Goal: Task Accomplishment & Management: Manage account settings

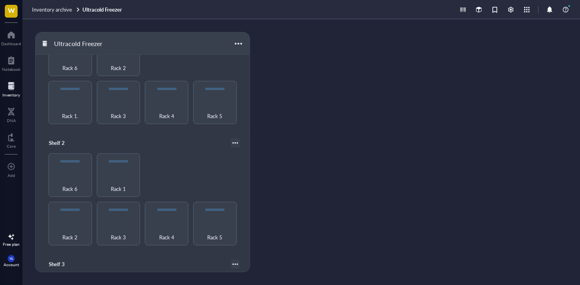
scroll to position [100, 0]
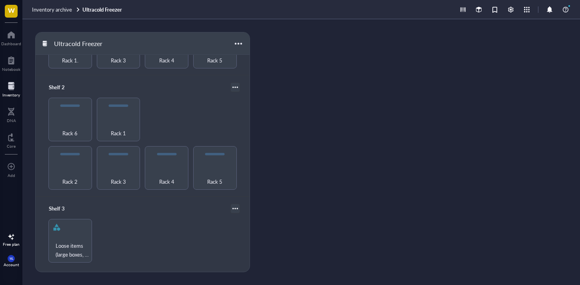
click at [50, 13] on div "Inventory archive Ultracold Freezer" at bounding box center [300, 9] width 557 height 19
click at [48, 6] on span "Inventory archive" at bounding box center [52, 10] width 40 height 8
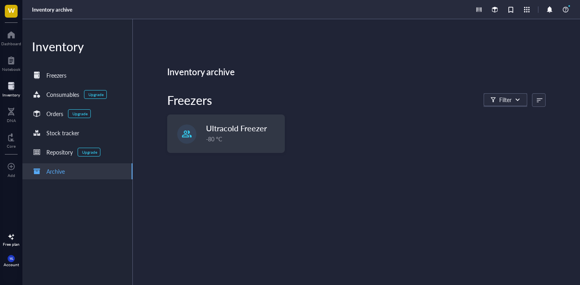
click at [15, 88] on div at bounding box center [11, 86] width 18 height 13
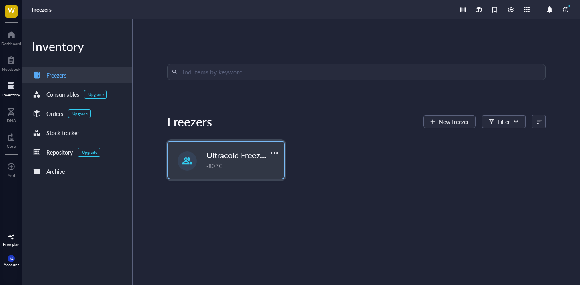
click at [238, 150] on span "Ultracold Freezer Fall 2025" at bounding box center [254, 154] width 96 height 11
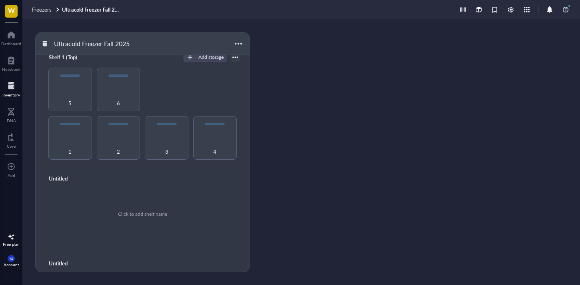
scroll to position [132, 0]
click at [158, 137] on div "3" at bounding box center [167, 146] width 36 height 18
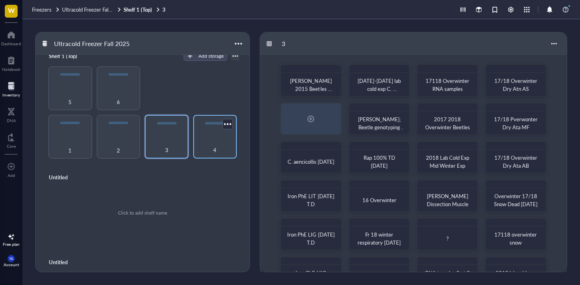
click at [218, 131] on div "4" at bounding box center [215, 137] width 44 height 44
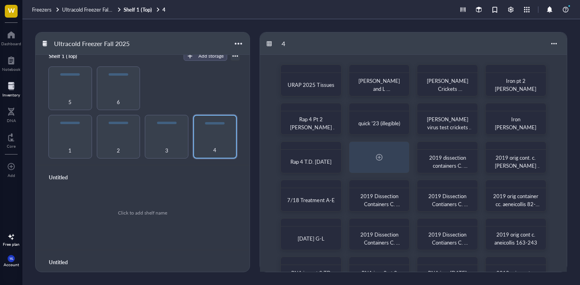
scroll to position [65, 0]
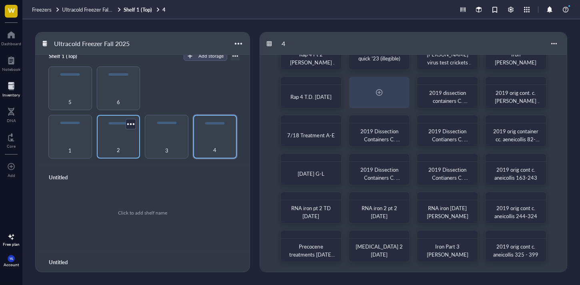
click at [118, 137] on div "2" at bounding box center [119, 146] width 36 height 18
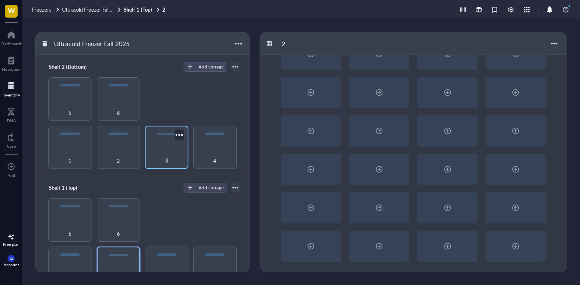
click at [145, 142] on div "3" at bounding box center [167, 148] width 44 height 44
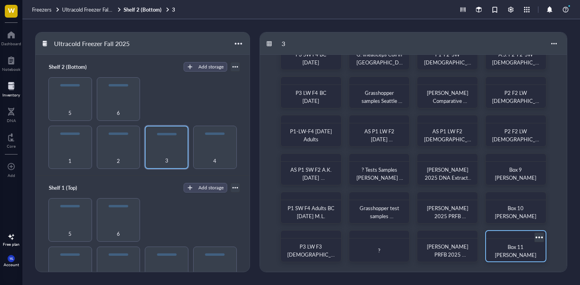
click at [521, 244] on div "Box 11 [PERSON_NAME]" at bounding box center [515, 251] width 53 height 18
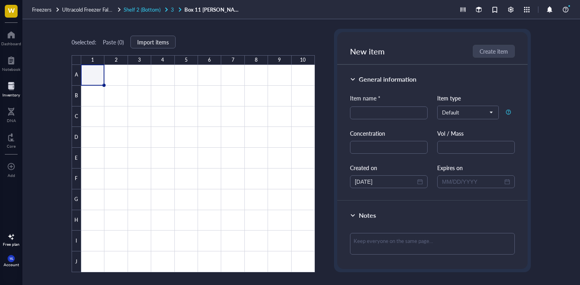
click at [134, 12] on span "Shelf 2 (Bottom)" at bounding box center [142, 10] width 37 height 8
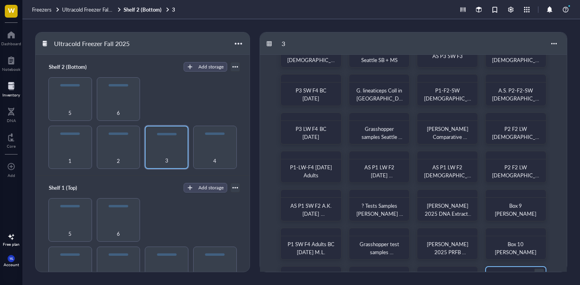
scroll to position [65, 0]
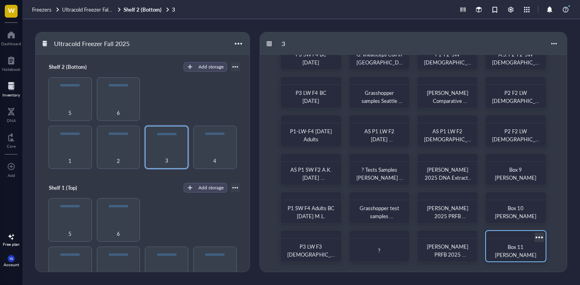
click at [539, 235] on div at bounding box center [539, 237] width 12 height 12
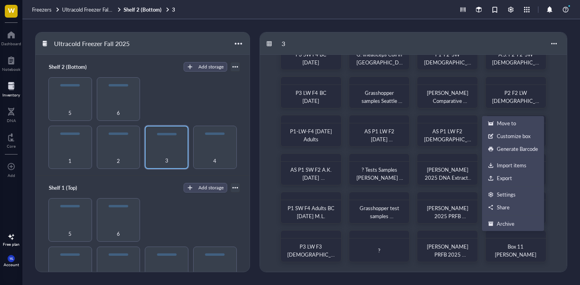
click at [564, 210] on div "AS [DEMOGRAPHIC_DATA] P2 LW F4 Grasshoppers ? Seattle SB + MS AS P3 SW F3 P2-F2…" at bounding box center [413, 131] width 307 height 282
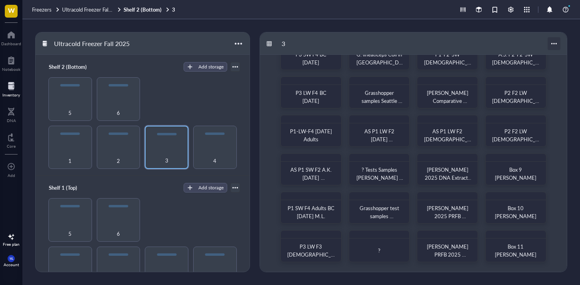
click at [552, 42] on div at bounding box center [553, 43] width 13 height 13
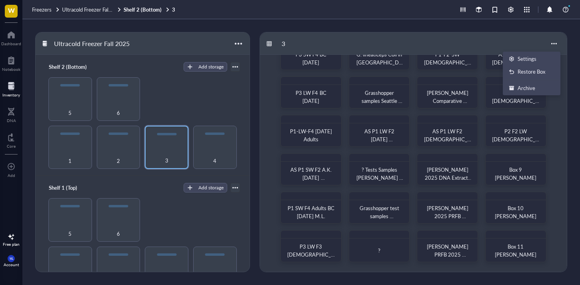
click at [560, 231] on div "AS [DEMOGRAPHIC_DATA] P2 LW F4 Grasshoppers ? Seattle SB + MS AS P3 SW F3 P2-F2…" at bounding box center [413, 131] width 307 height 282
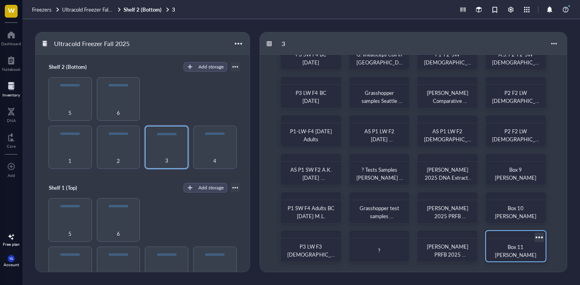
click at [539, 237] on div at bounding box center [539, 237] width 12 height 12
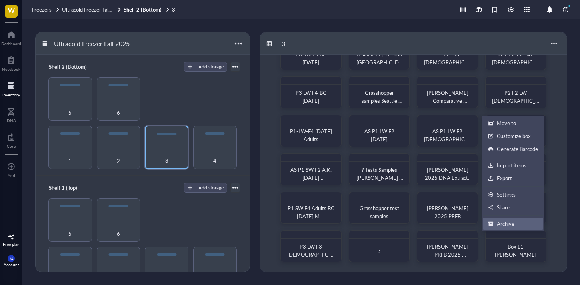
click at [506, 222] on div "Archive" at bounding box center [506, 223] width 18 height 7
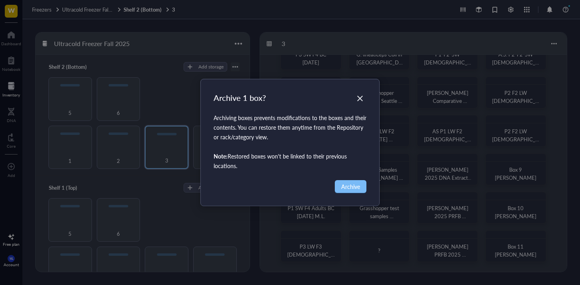
click at [360, 180] on button "Archive" at bounding box center [351, 186] width 32 height 13
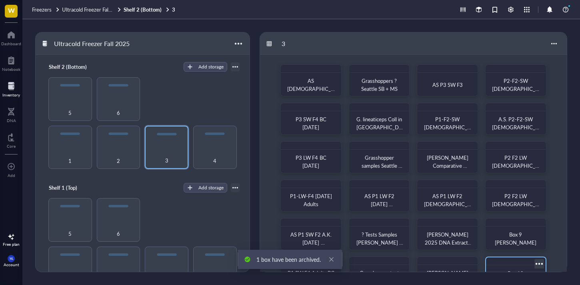
scroll to position [65, 0]
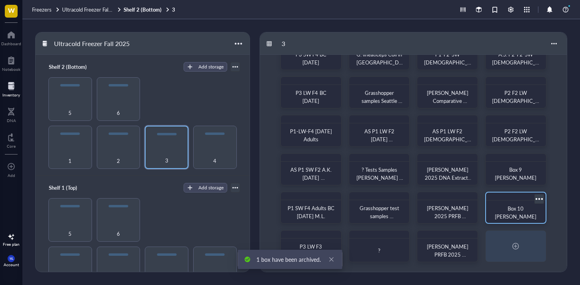
click at [539, 198] on div at bounding box center [539, 199] width 12 height 12
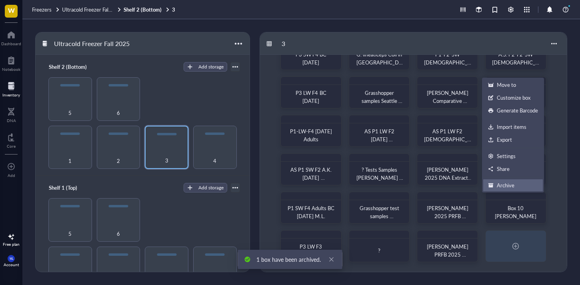
click at [513, 186] on div "Archive" at bounding box center [506, 185] width 18 height 7
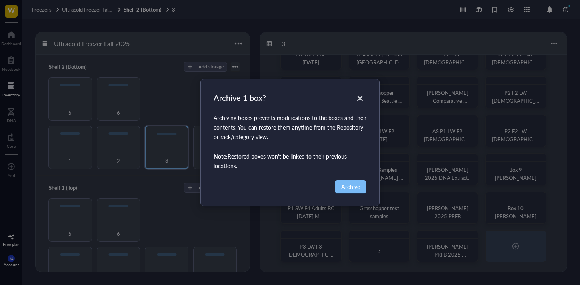
click at [358, 189] on span "Archive" at bounding box center [350, 186] width 19 height 9
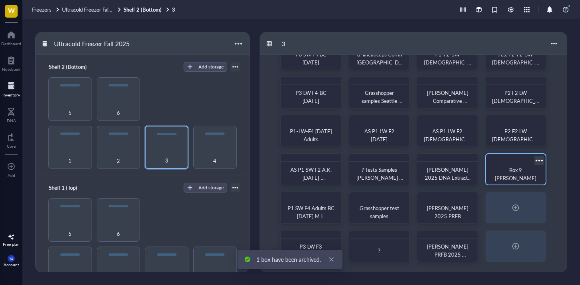
click at [540, 160] on div at bounding box center [539, 160] width 12 height 12
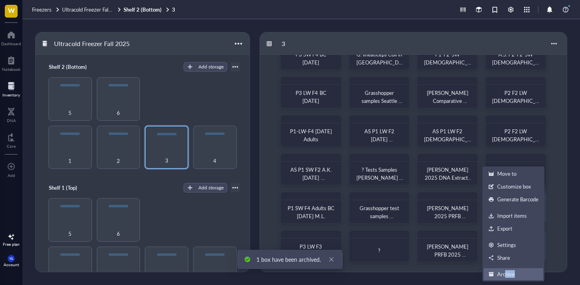
click at [503, 278] on li "Archive" at bounding box center [513, 274] width 60 height 13
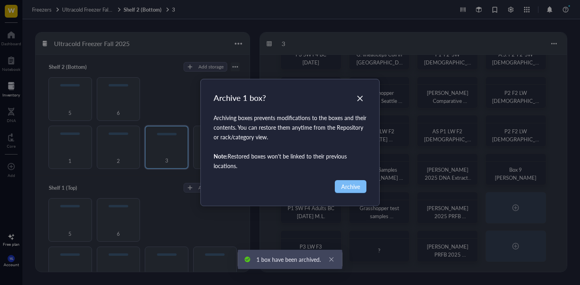
click at [351, 185] on span "Archive" at bounding box center [350, 186] width 19 height 9
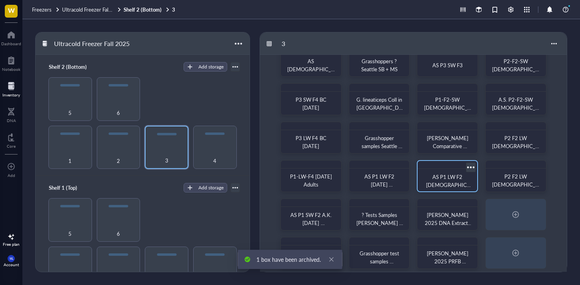
scroll to position [0, 0]
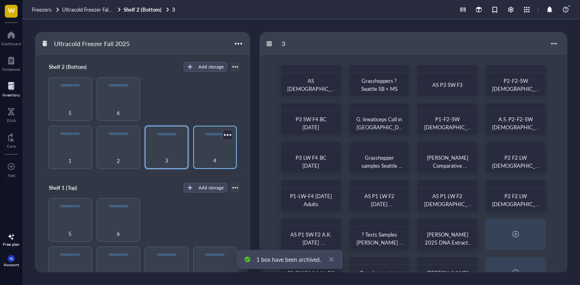
click at [215, 142] on div "4" at bounding box center [215, 148] width 44 height 44
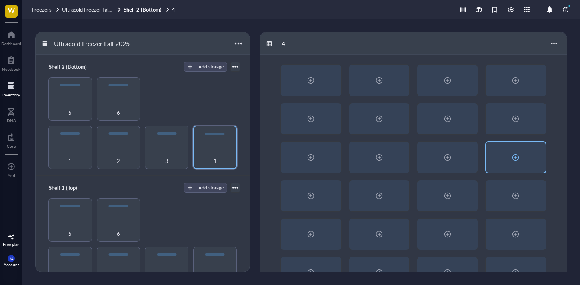
scroll to position [65, 0]
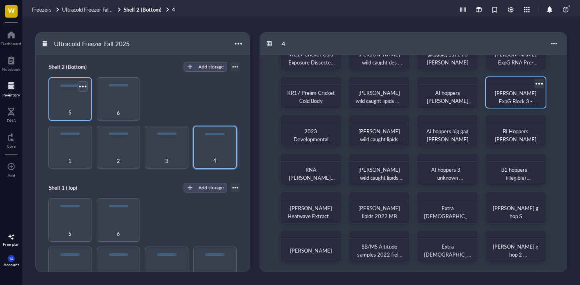
click at [82, 91] on div at bounding box center [83, 86] width 12 height 12
click at [57, 104] on div "5" at bounding box center [70, 108] width 36 height 18
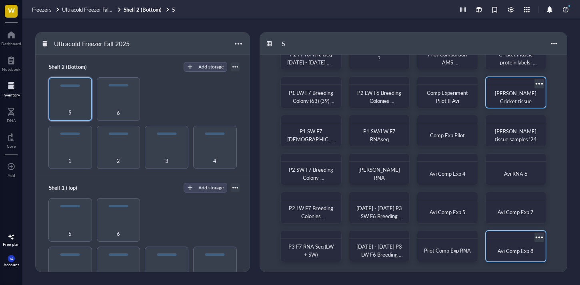
click at [541, 234] on div at bounding box center [539, 237] width 12 height 12
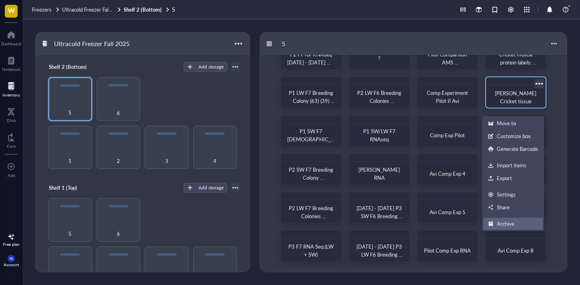
click at [522, 224] on div "Archive" at bounding box center [513, 223] width 50 height 7
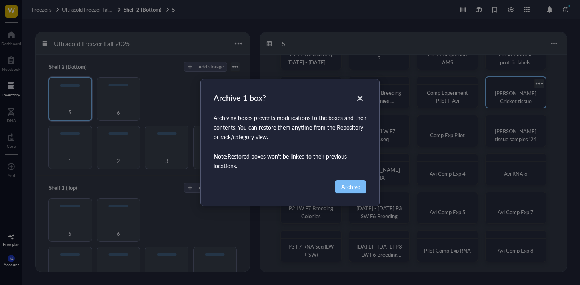
click at [349, 185] on span "Archive" at bounding box center [350, 186] width 19 height 9
click at [352, 187] on div "Archive 1 box? Archiving boxes prevents modifications to the boxes and their co…" at bounding box center [290, 142] width 580 height 285
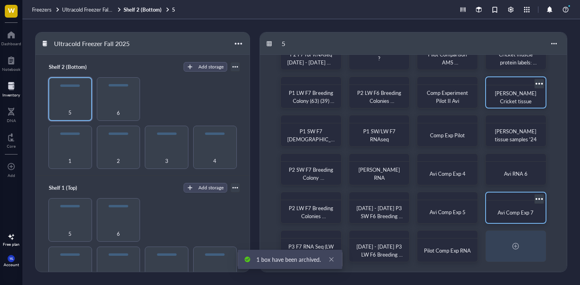
click at [538, 199] on div at bounding box center [539, 199] width 12 height 12
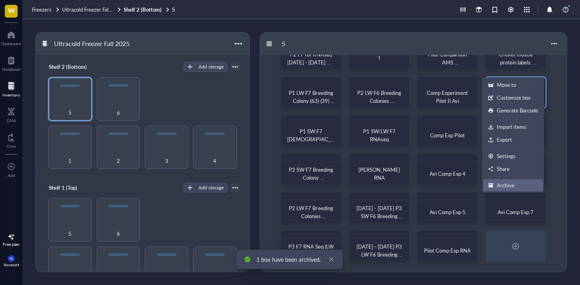
click at [507, 186] on div "Archive" at bounding box center [506, 185] width 18 height 7
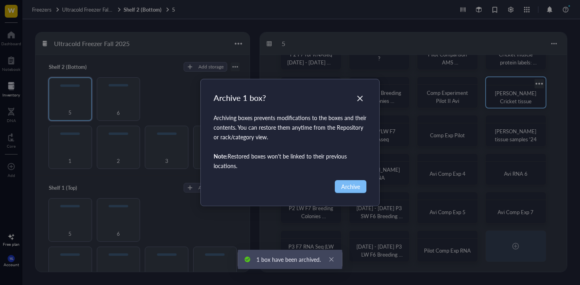
click at [344, 190] on span "Archive" at bounding box center [350, 186] width 19 height 9
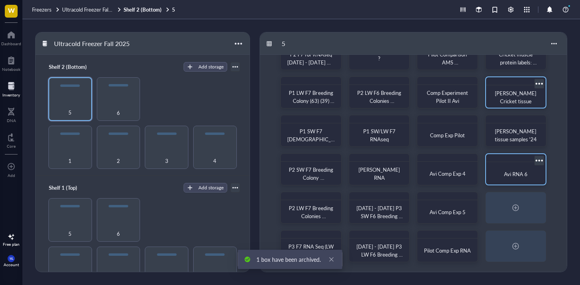
click at [538, 159] on div at bounding box center [539, 160] width 12 height 12
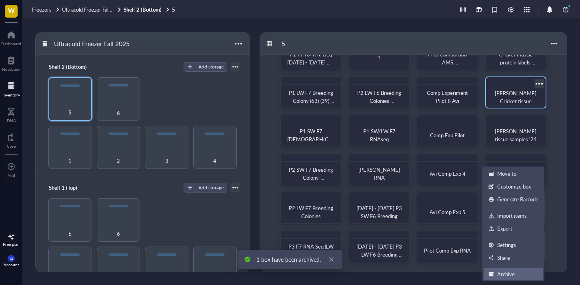
click at [507, 277] on div "Archive" at bounding box center [506, 273] width 18 height 7
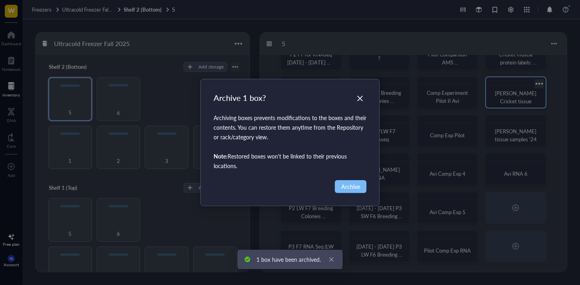
click at [347, 184] on span "Archive" at bounding box center [350, 186] width 19 height 9
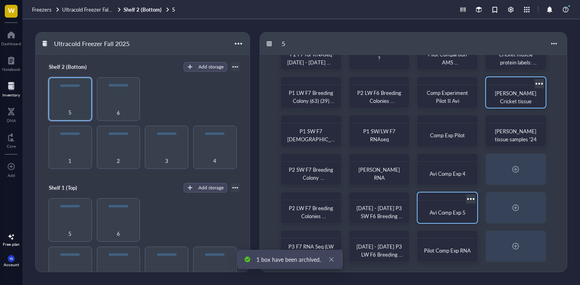
click at [469, 200] on div at bounding box center [471, 199] width 12 height 12
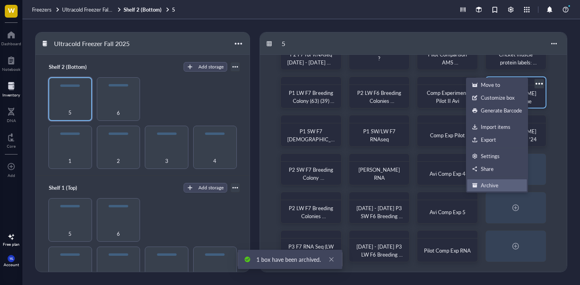
click at [483, 180] on li "Archive" at bounding box center [497, 185] width 60 height 13
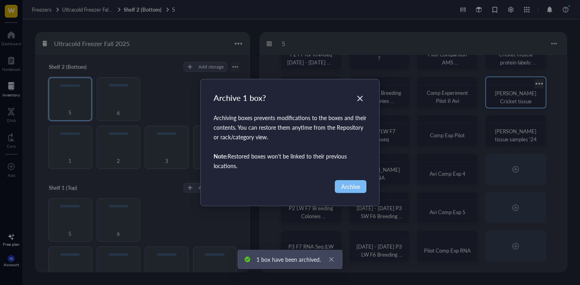
click at [359, 188] on span "Archive" at bounding box center [350, 186] width 19 height 9
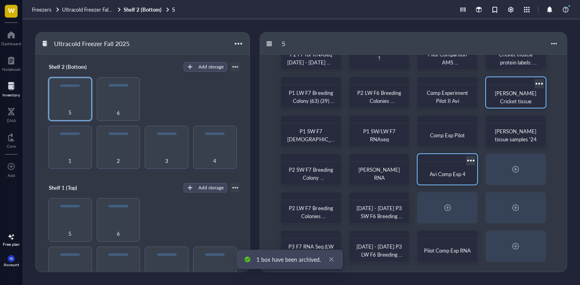
click at [468, 160] on div at bounding box center [471, 160] width 12 height 12
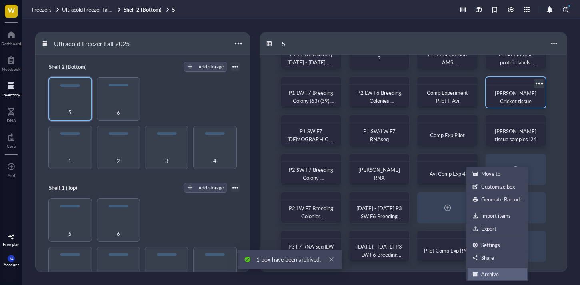
click at [489, 272] on div "Archive" at bounding box center [490, 273] width 18 height 7
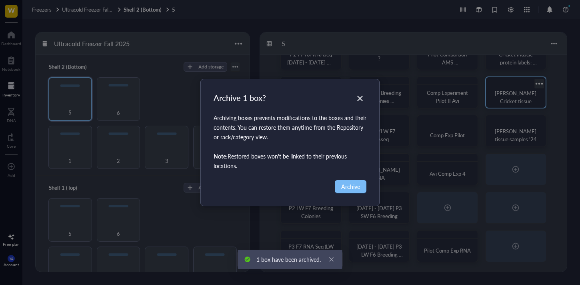
click at [364, 182] on button "Archive" at bounding box center [351, 186] width 32 height 13
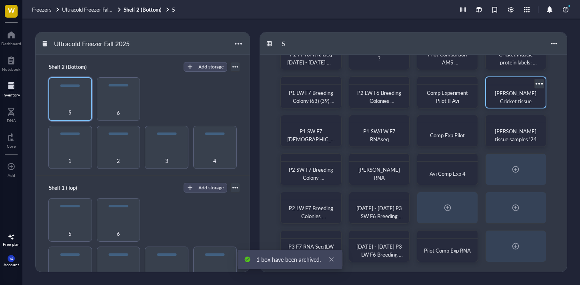
click at [352, 183] on div "Archive 0 boxes? Archiving boxes prevents modifications to the boxes and their …" at bounding box center [290, 142] width 580 height 285
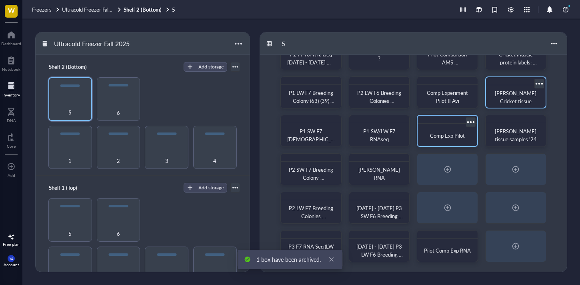
click at [470, 120] on div at bounding box center [471, 122] width 12 height 12
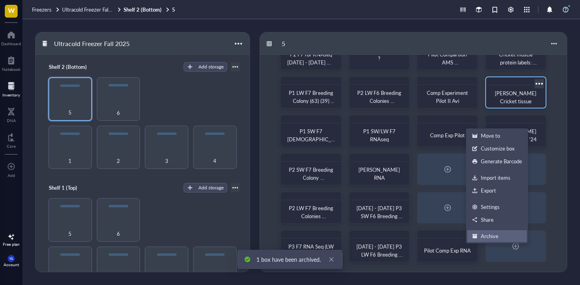
click at [474, 235] on div at bounding box center [475, 236] width 6 height 6
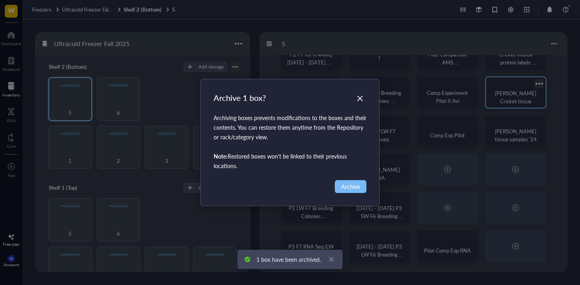
click at [362, 185] on button "Archive" at bounding box center [351, 186] width 32 height 13
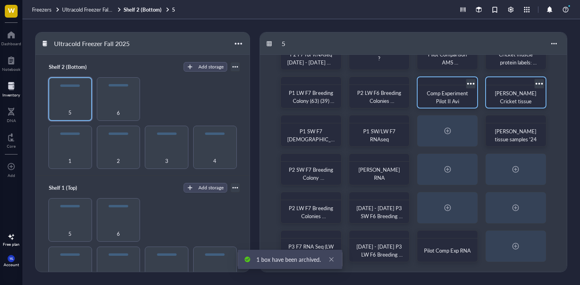
click at [473, 84] on div at bounding box center [471, 84] width 12 height 12
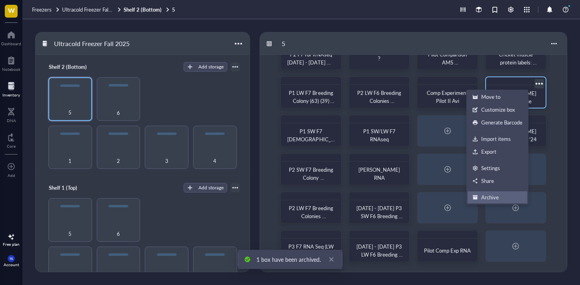
click at [512, 200] on div "Archive" at bounding box center [497, 197] width 50 height 7
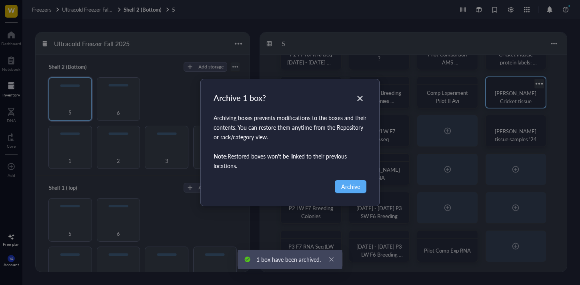
click at [367, 183] on div "Archive 1 box? Archiving boxes prevents modifications to the boxes and their co…" at bounding box center [290, 142] width 178 height 126
click at [359, 186] on span "Archive" at bounding box center [350, 186] width 19 height 9
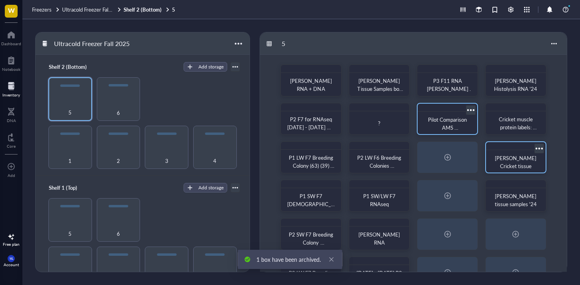
click at [469, 109] on div at bounding box center [471, 110] width 12 height 12
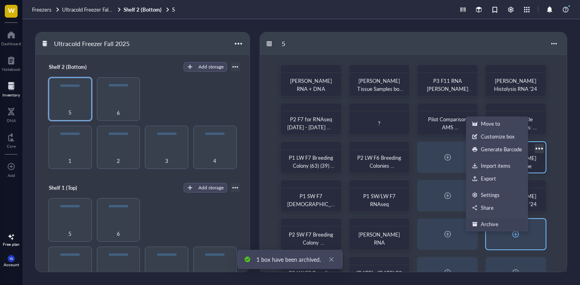
click at [493, 225] on div "Archive" at bounding box center [490, 223] width 18 height 7
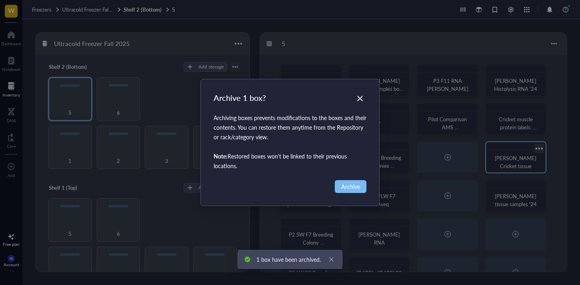
click at [362, 188] on button "Archive" at bounding box center [351, 186] width 32 height 13
